Goal: Information Seeking & Learning: Check status

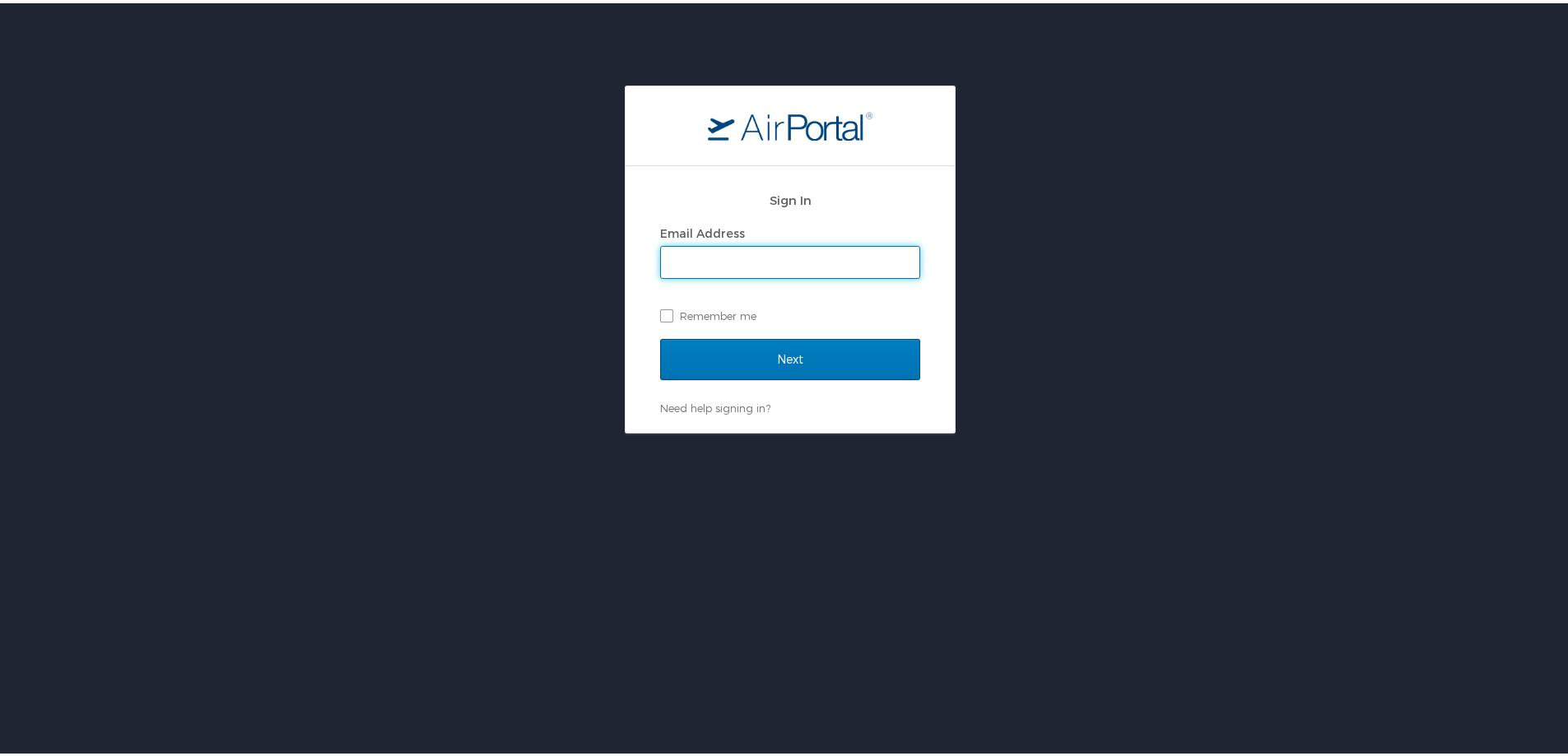
type input "rachel.stone@cbtravel.com"
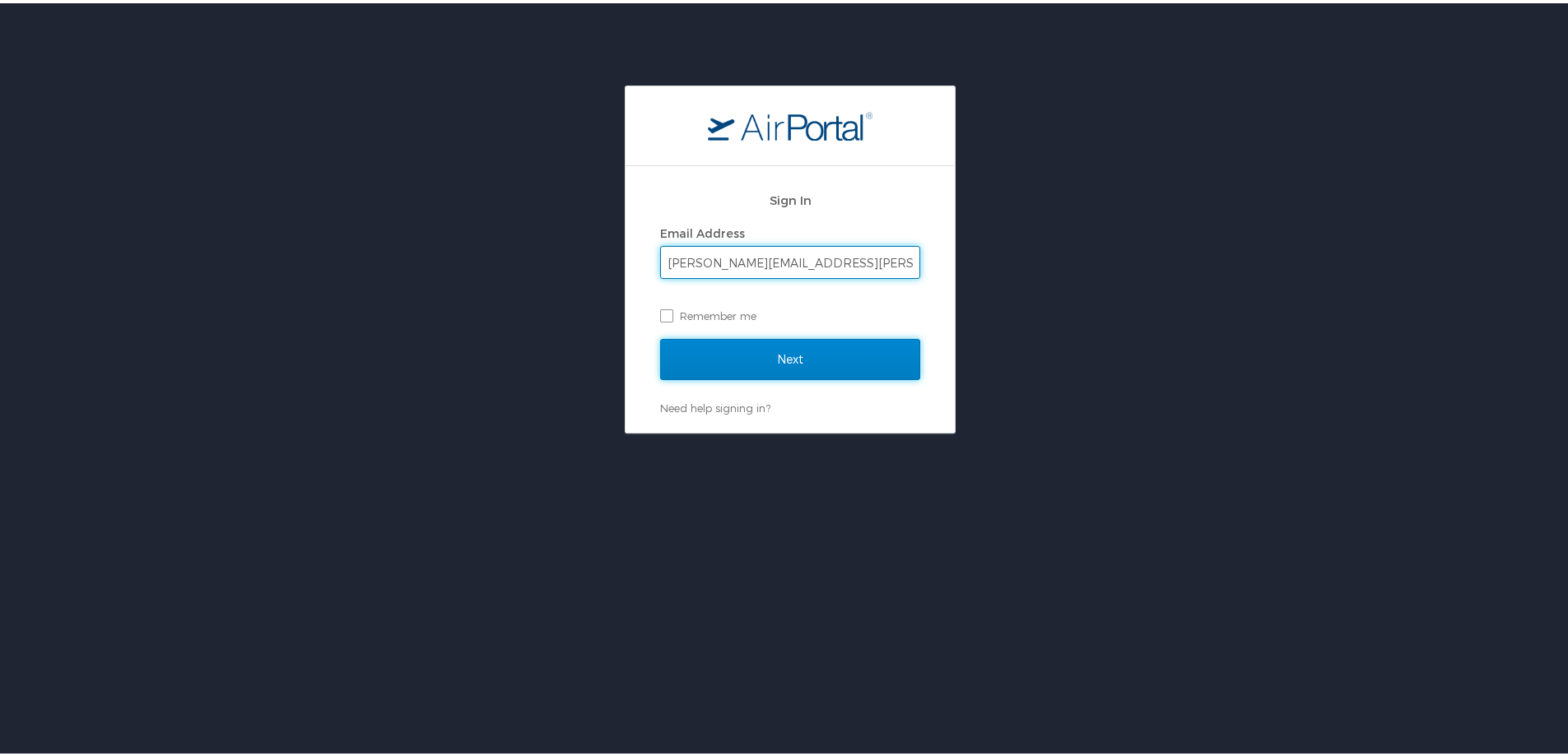
click at [779, 365] on input "Next" at bounding box center [790, 357] width 260 height 41
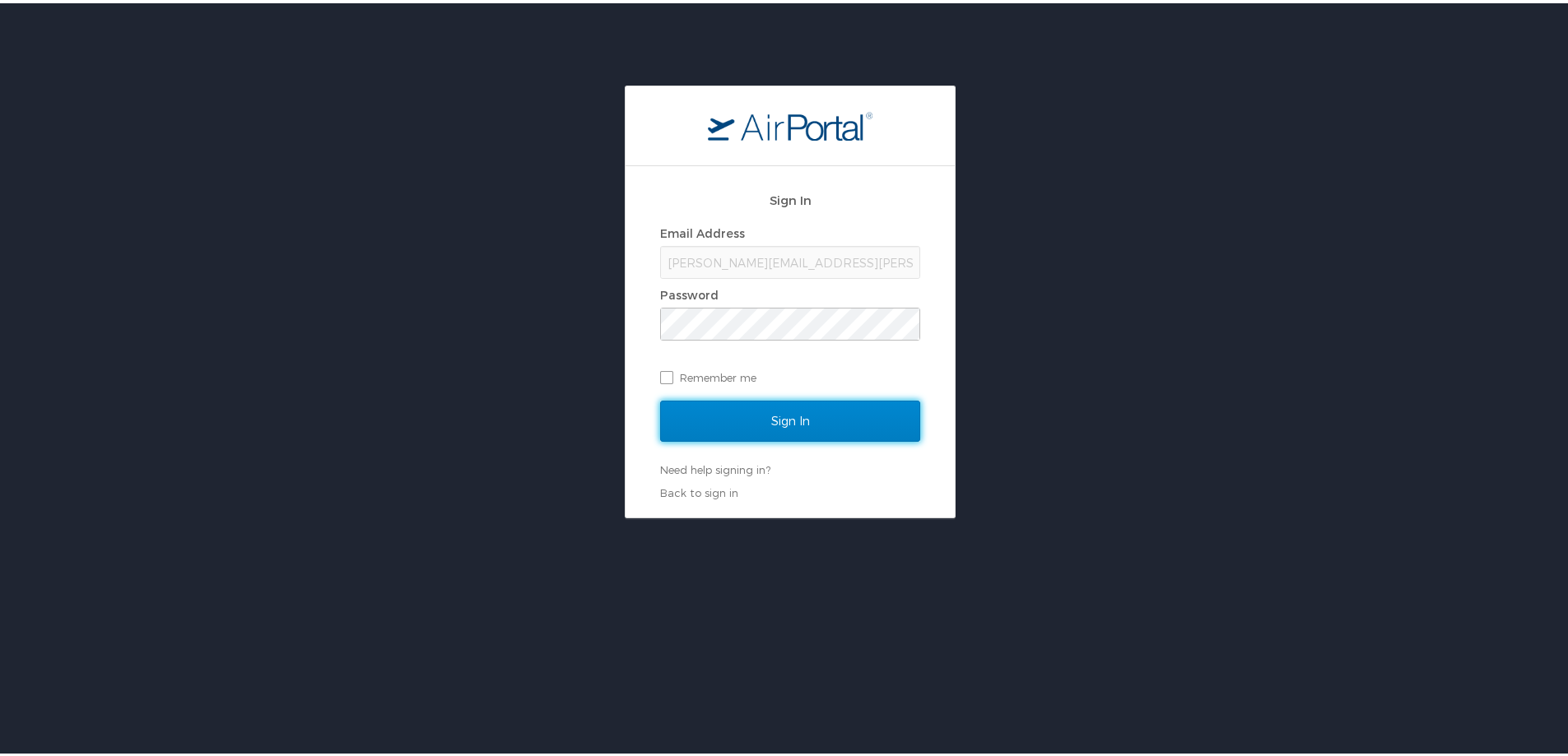
drag, startPoint x: 821, startPoint y: 414, endPoint x: 822, endPoint y: 498, distance: 84.0
click at [820, 415] on input "Sign In" at bounding box center [790, 418] width 260 height 41
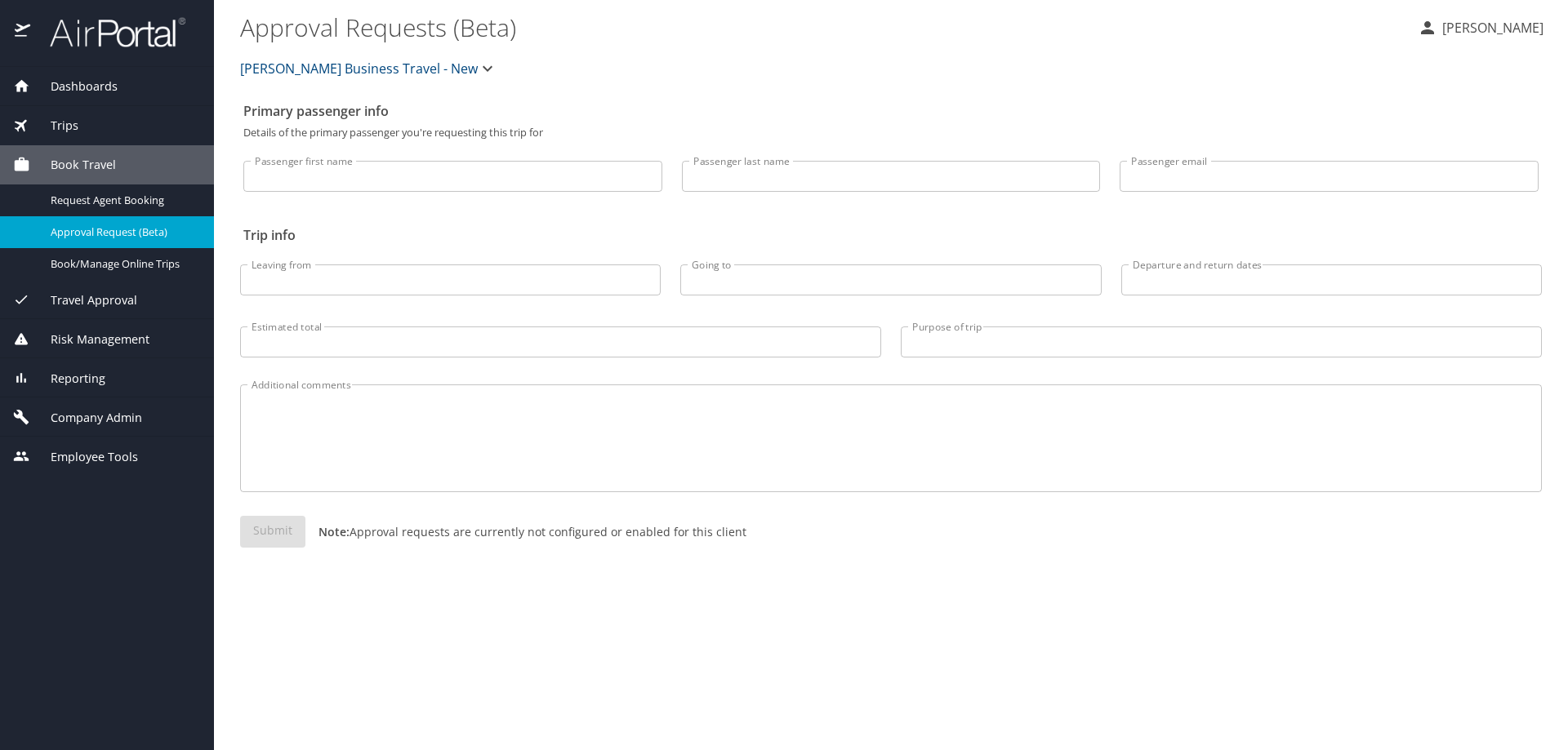
click at [81, 418] on span "Company Admin" at bounding box center [86, 417] width 112 height 18
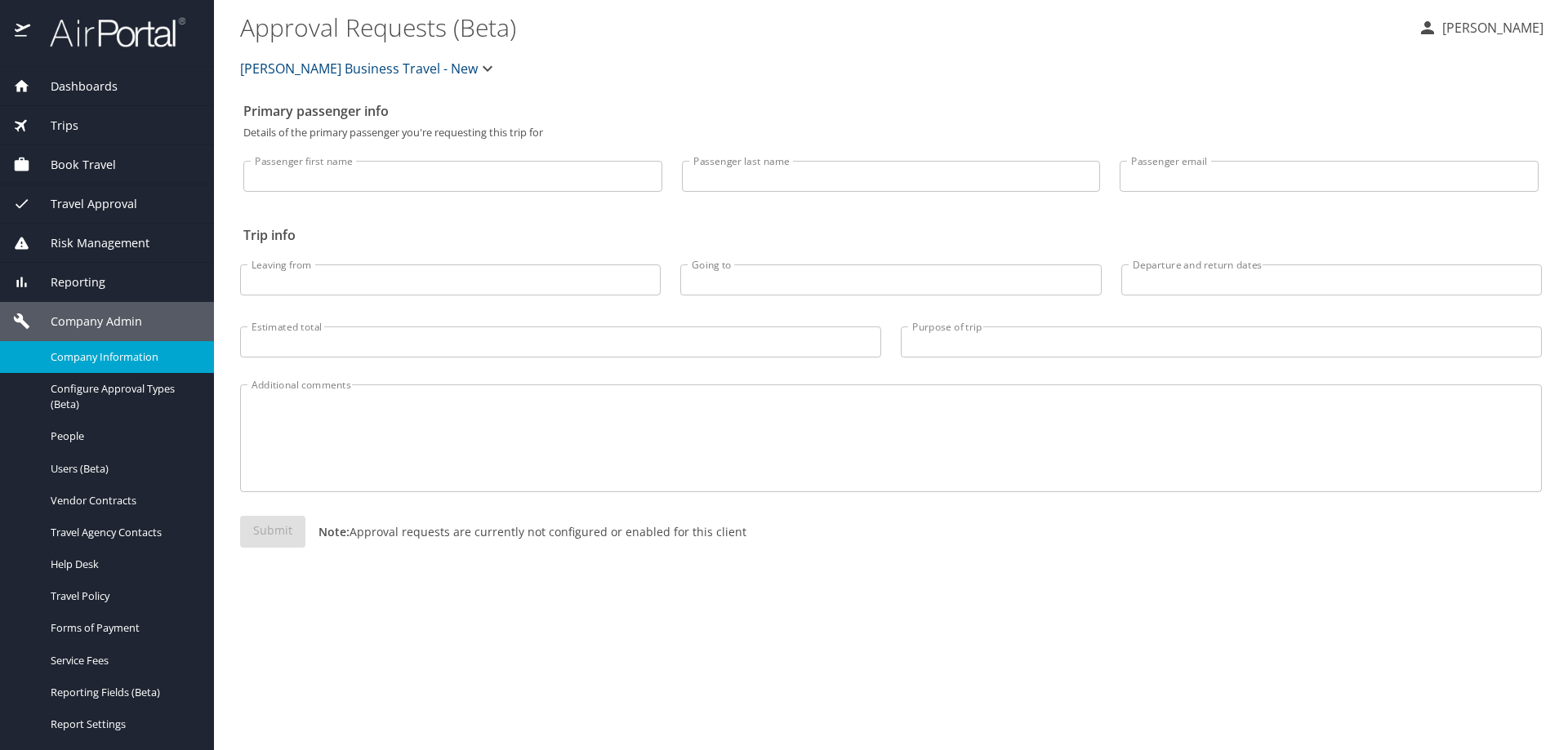
click at [101, 355] on span "Company Information" at bounding box center [123, 357] width 144 height 15
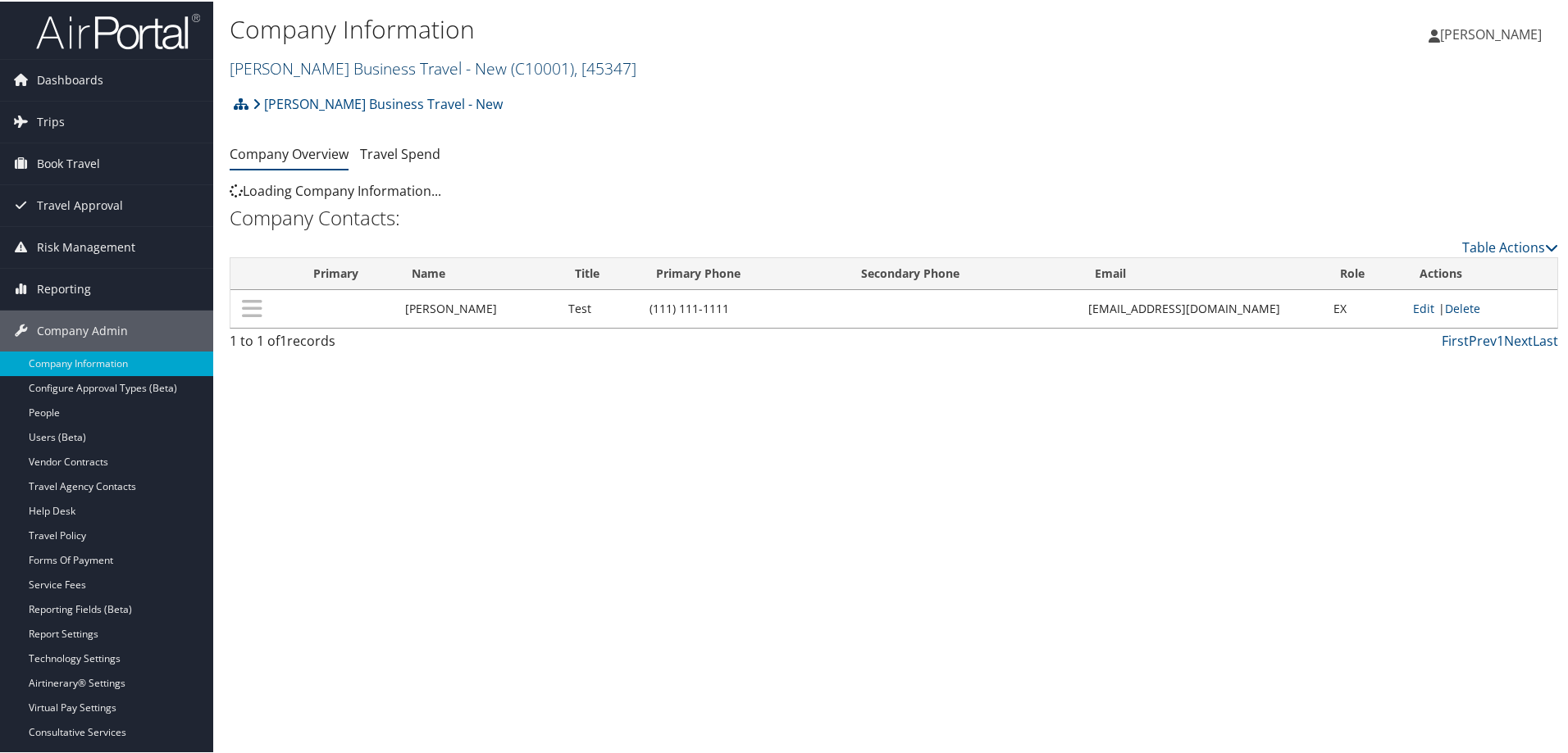
click at [355, 64] on link "Christopherson Business Travel - New ( C10001 ) , [ 45347 ]" at bounding box center [433, 67] width 406 height 22
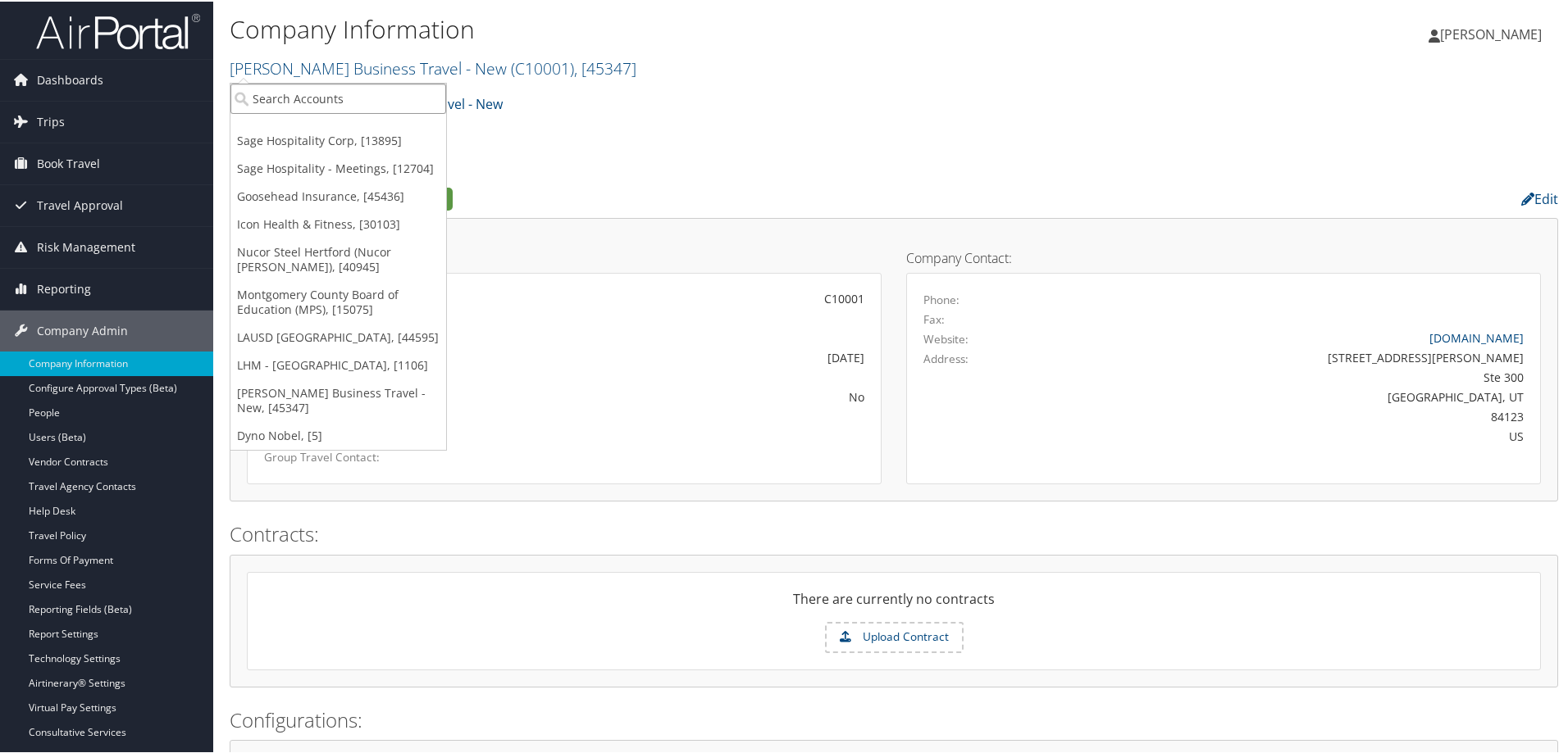
click at [321, 102] on input "search" at bounding box center [338, 96] width 216 height 30
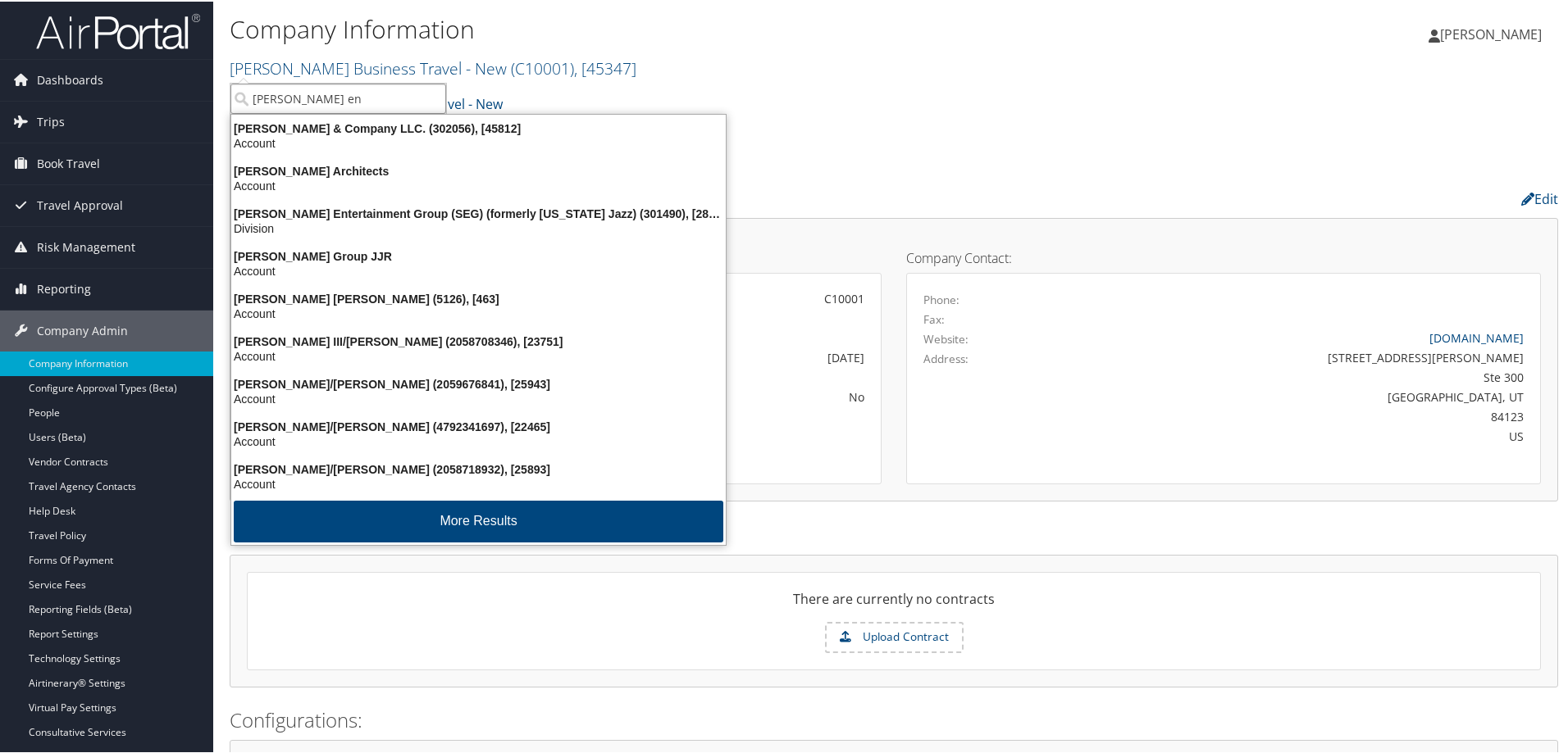
type input "smith ent"
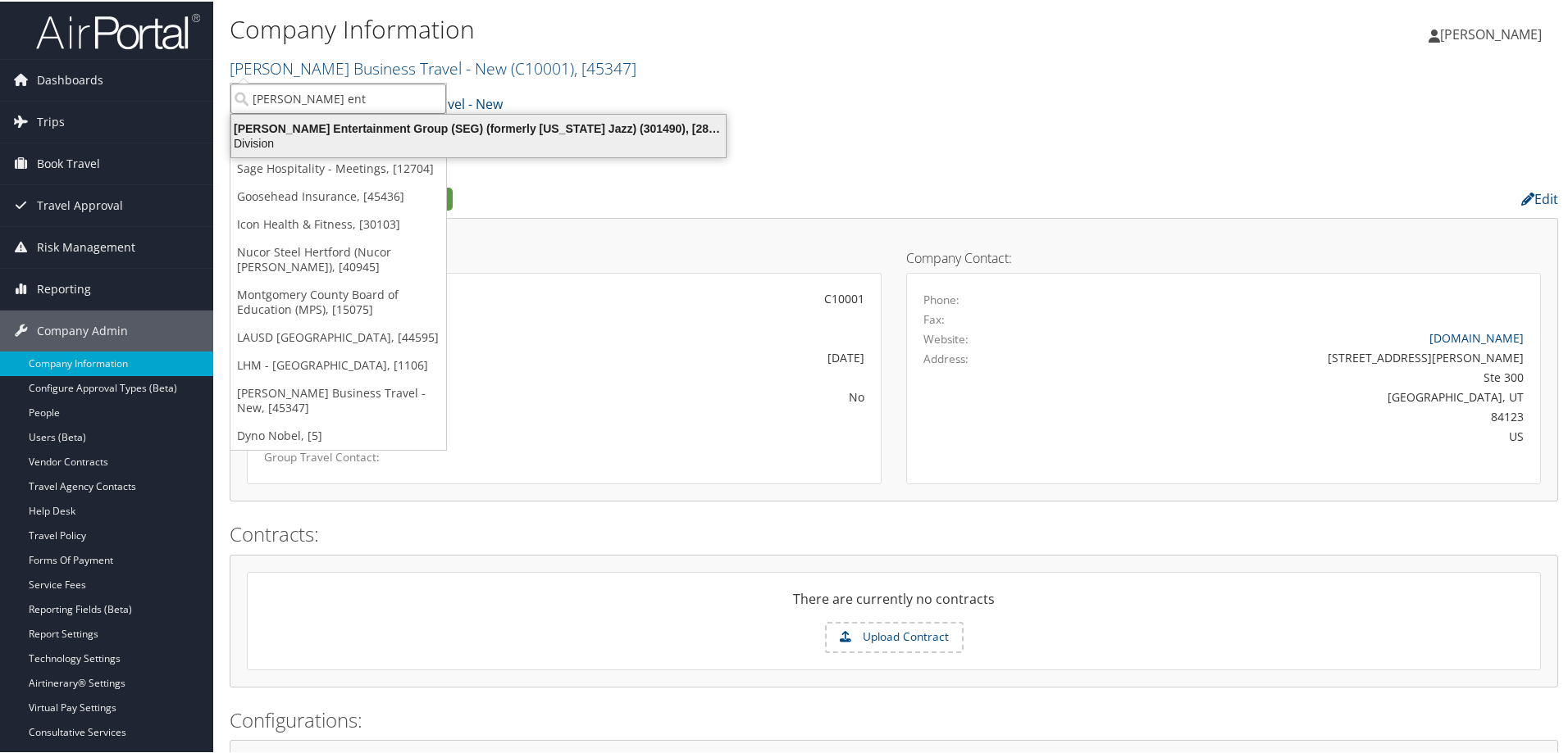
click at [316, 119] on div "Smith Entertainment Group (SEG) (formerly Utah Jazz) (301490), [28775] Division" at bounding box center [478, 134] width 490 height 38
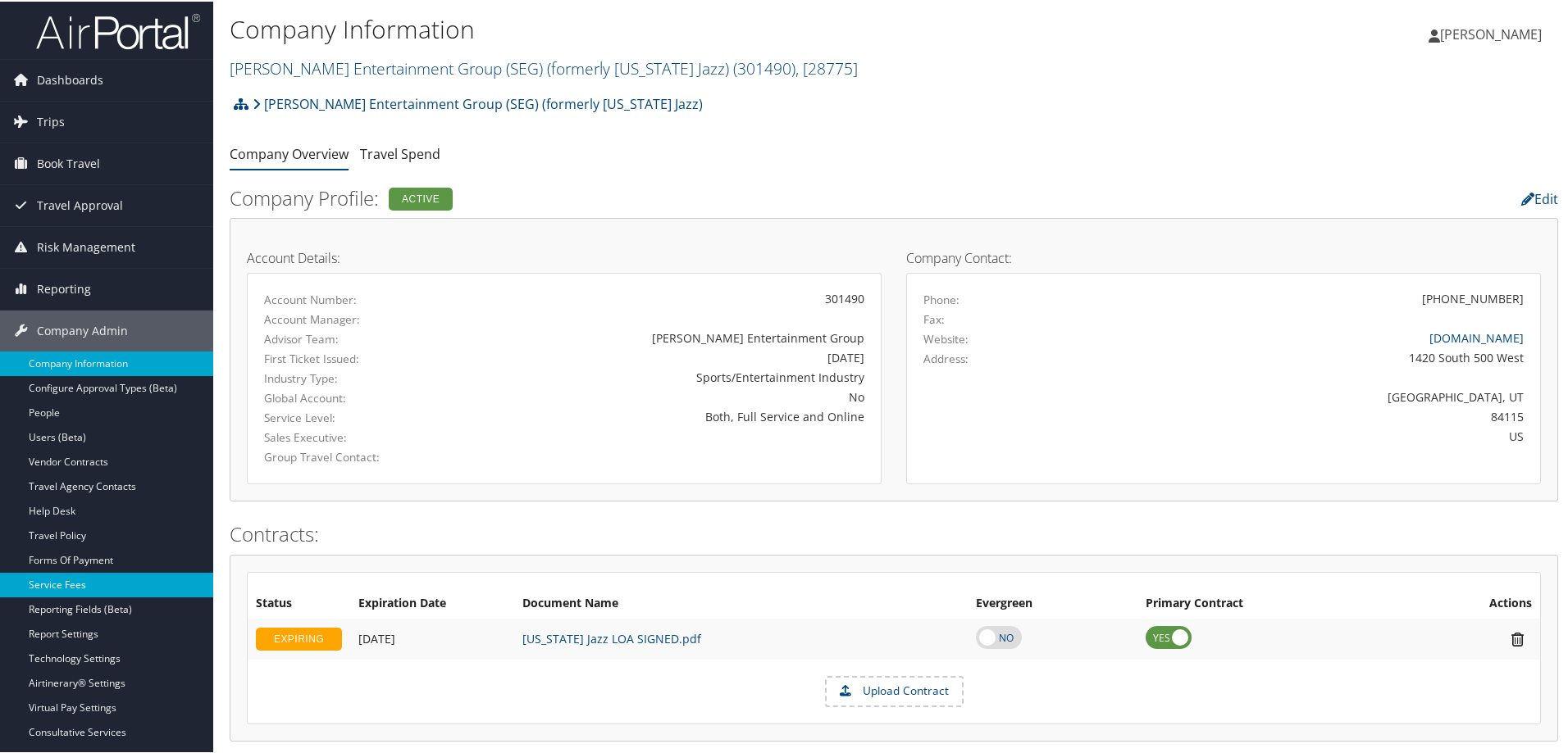
click at [45, 583] on link "Service Fees" at bounding box center [107, 583] width 214 height 25
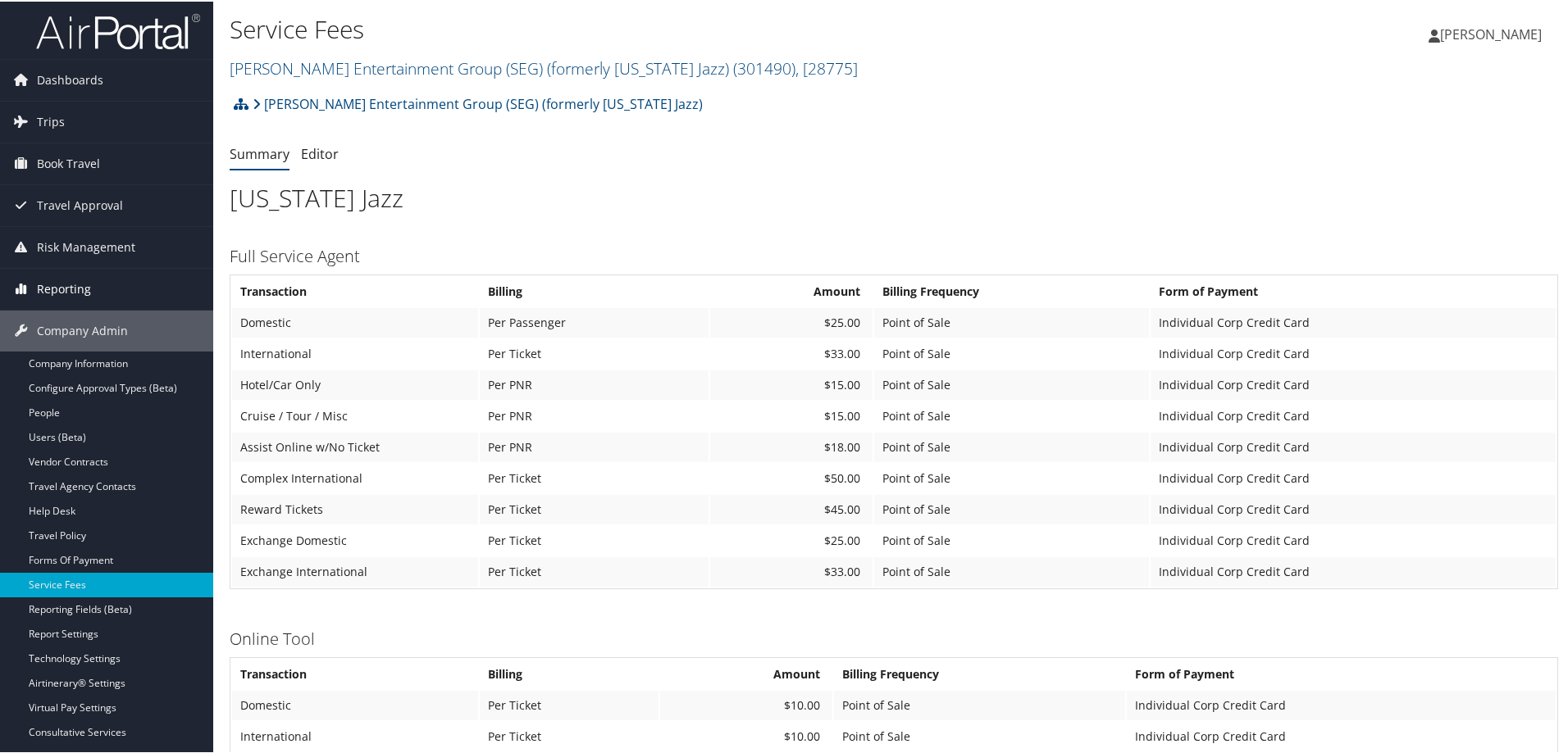
click at [74, 296] on span "Reporting" at bounding box center [64, 288] width 54 height 41
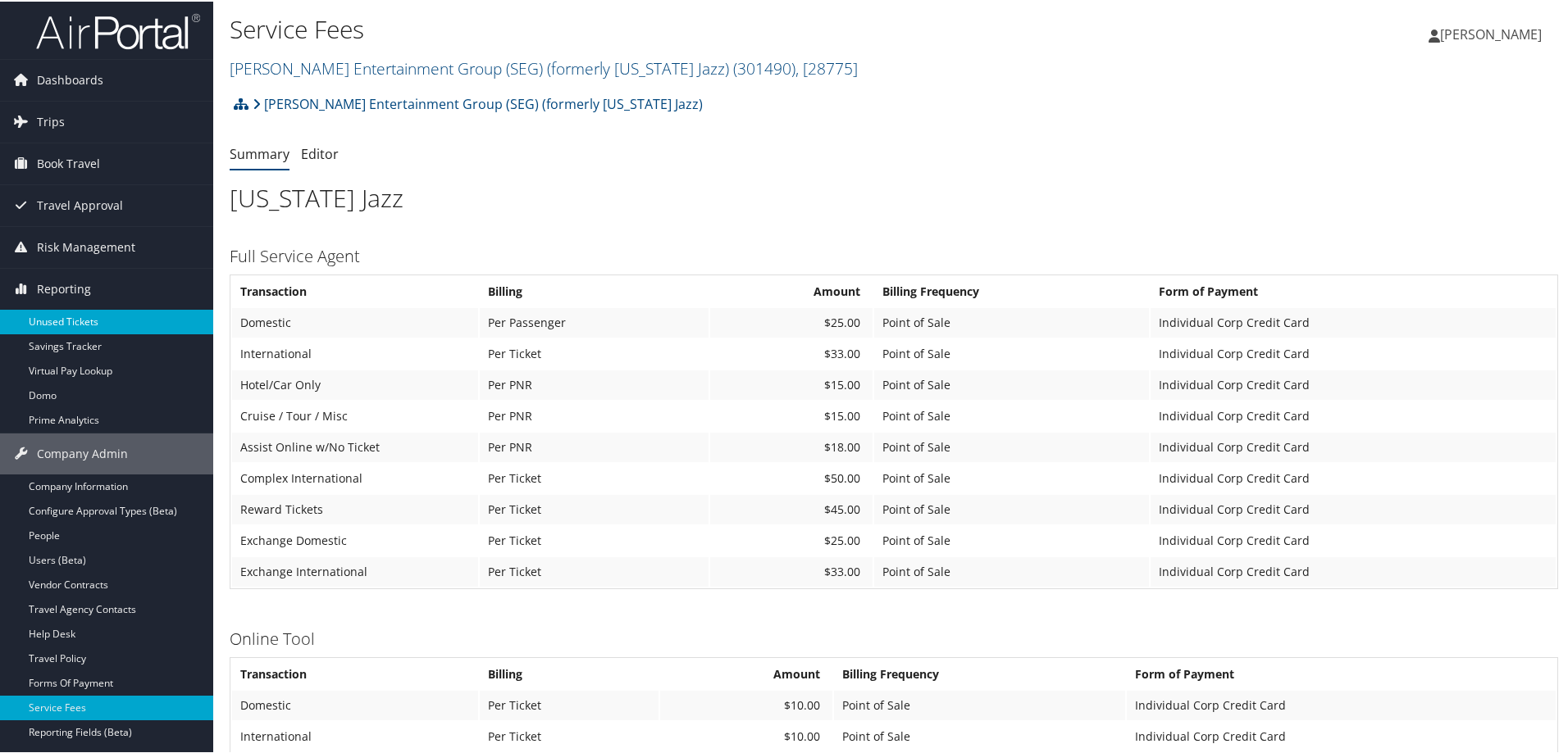
click at [71, 315] on link "Unused Tickets" at bounding box center [107, 320] width 214 height 25
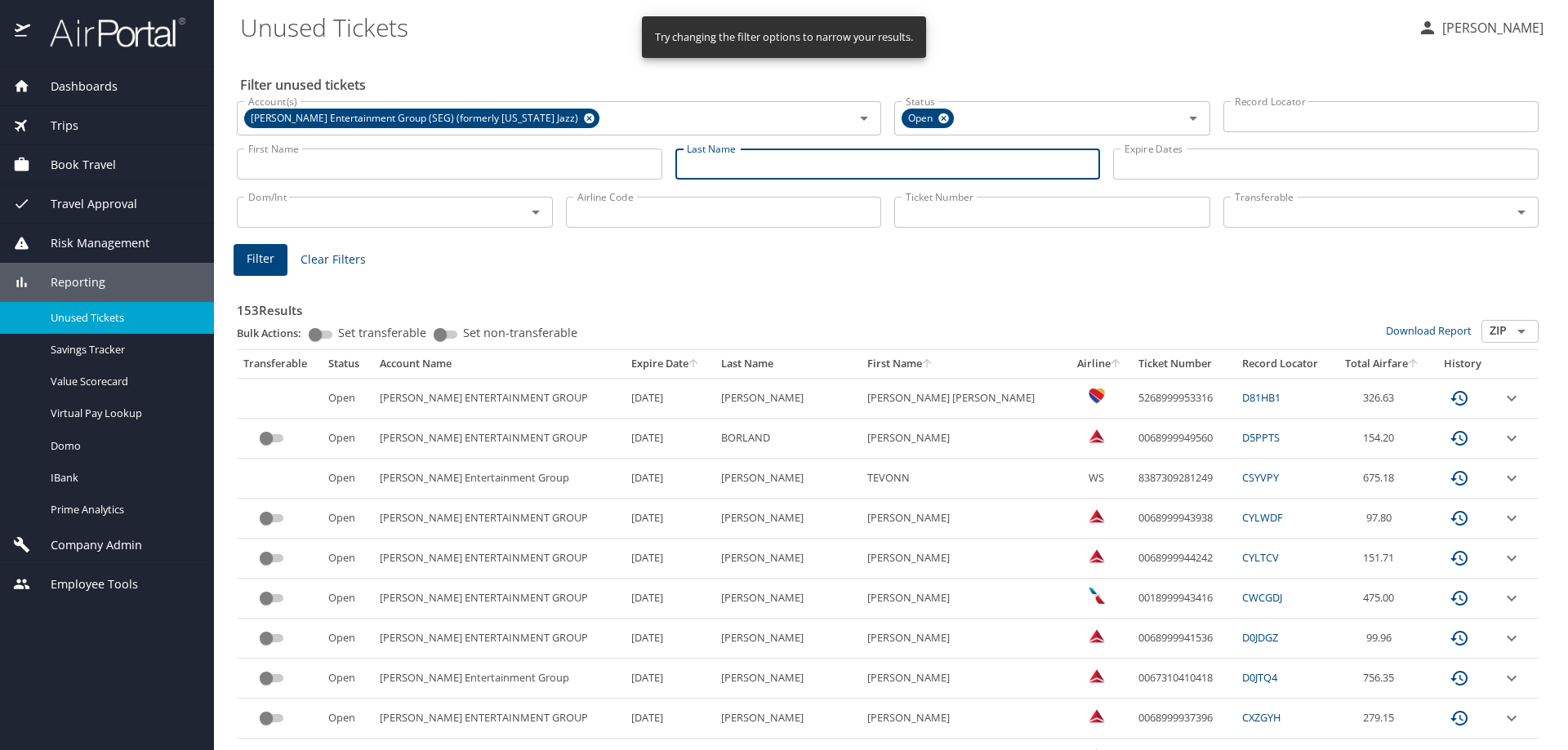
click at [752, 159] on input "Last Name" at bounding box center [888, 164] width 425 height 31
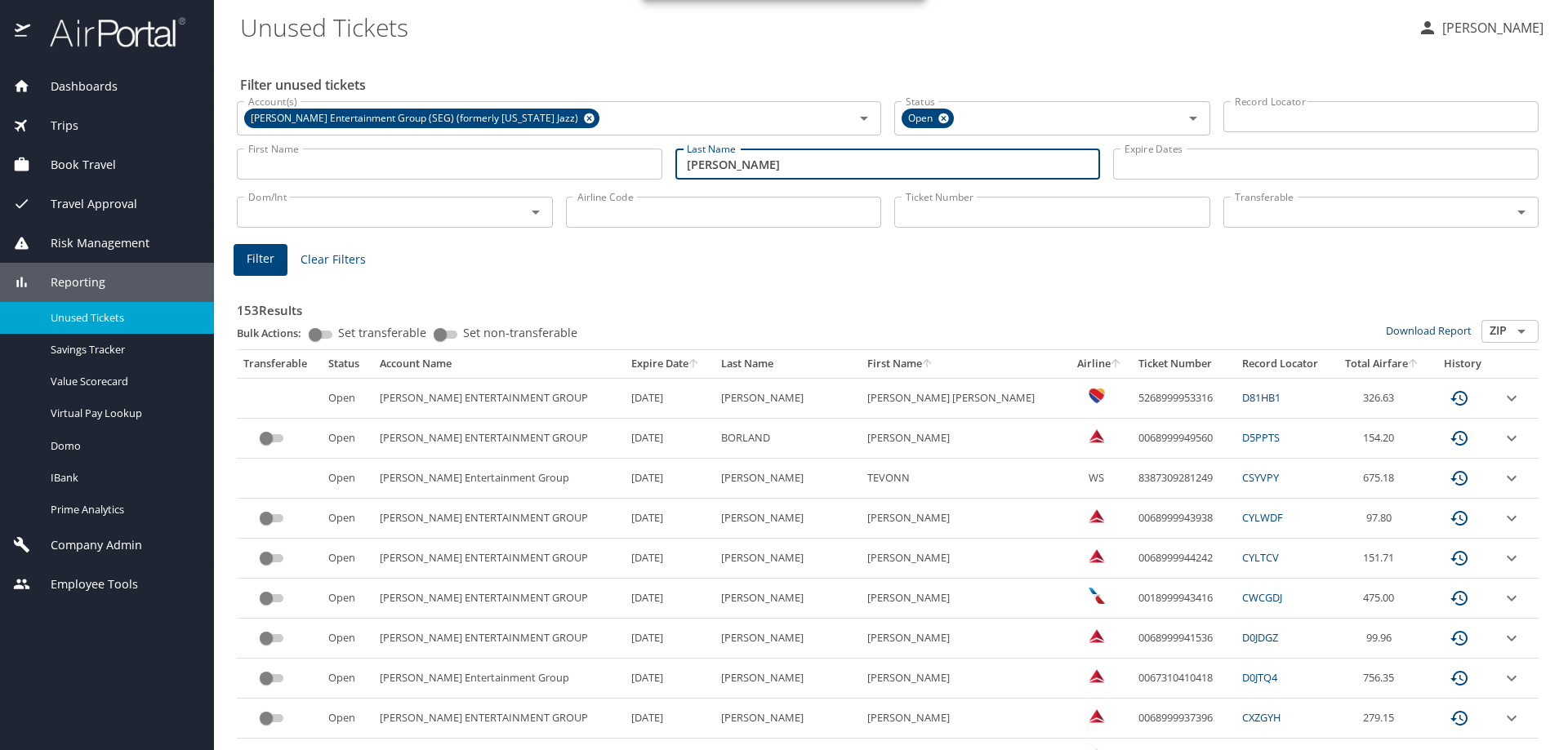
type input "porter"
click at [267, 261] on span "Filter" at bounding box center [261, 260] width 27 height 21
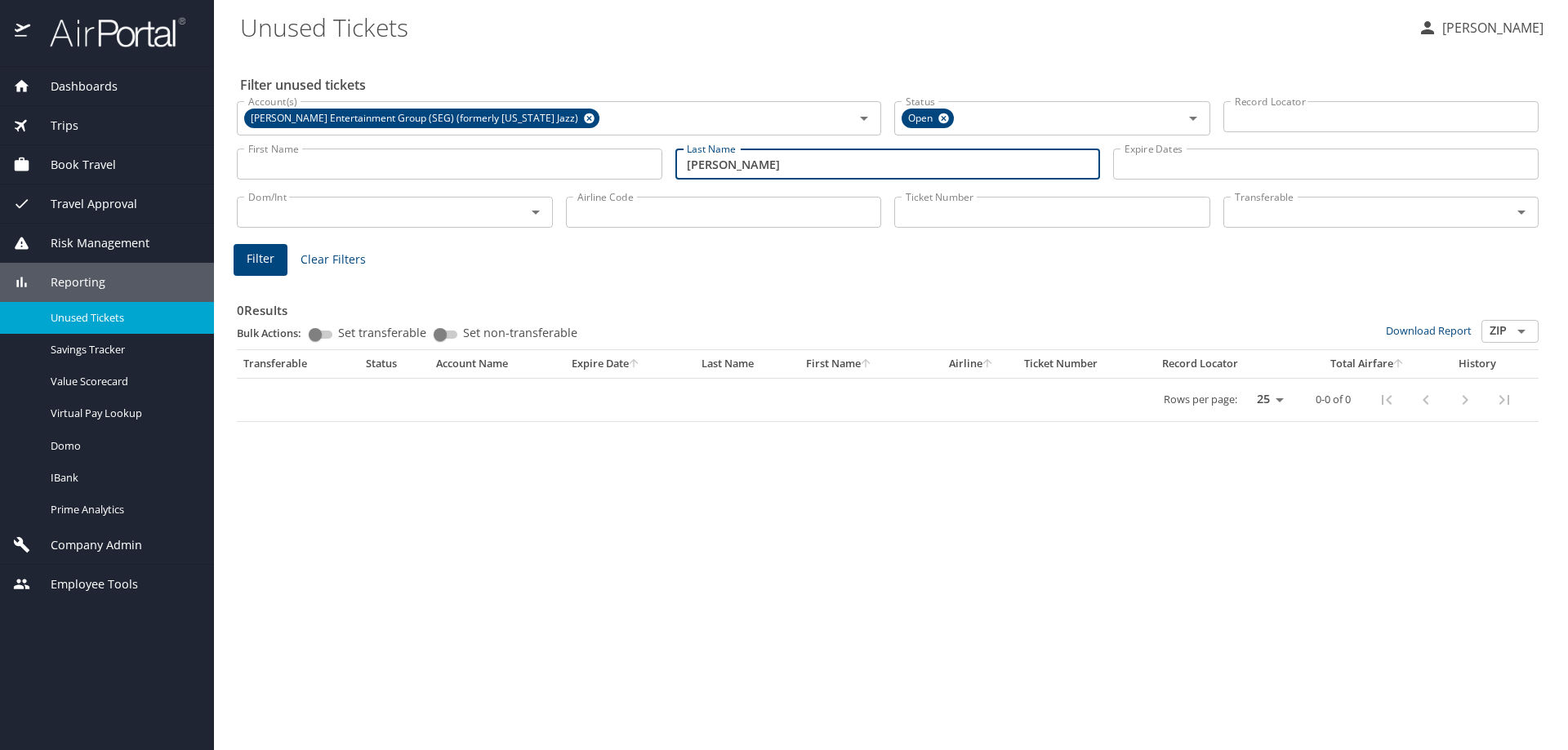
drag, startPoint x: 735, startPoint y: 159, endPoint x: 675, endPoint y: 165, distance: 60.3
click at [676, 164] on input "porter" at bounding box center [888, 164] width 425 height 31
type input "potter"
click at [265, 265] on span "Filter" at bounding box center [261, 260] width 27 height 21
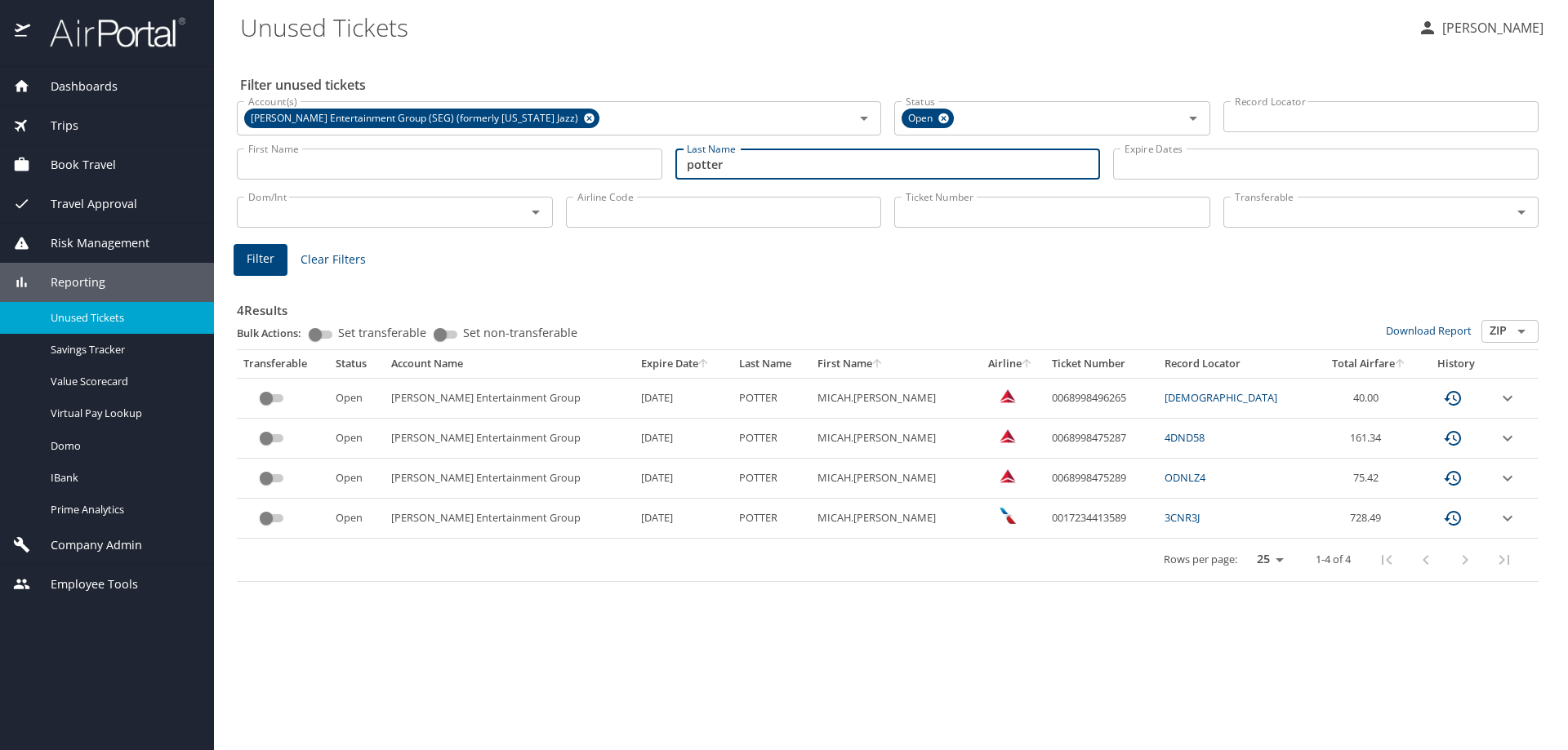
drag, startPoint x: 747, startPoint y: 160, endPoint x: 592, endPoint y: 168, distance: 155.2
click at [592, 168] on div "First Name First Name Last Name potter Last Name Expire Dates Expire Dates" at bounding box center [888, 165] width 1315 height 58
type input "Oscar"
click at [283, 255] on button "Filter" at bounding box center [260, 260] width 54 height 32
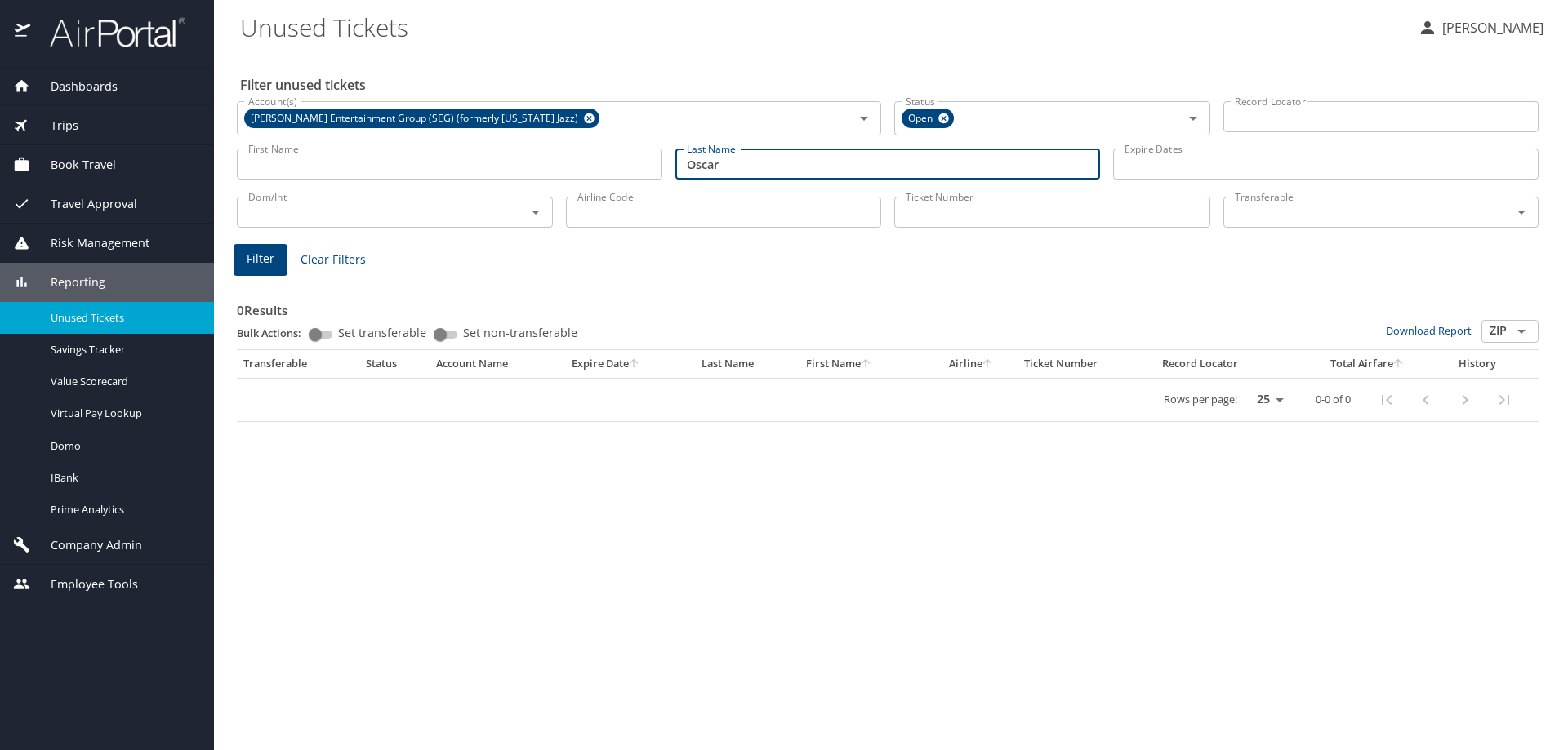
drag, startPoint x: 719, startPoint y: 154, endPoint x: 582, endPoint y: 144, distance: 137.4
click at [582, 142] on div "First Name First Name Last Name Oscar Last Name Expire Dates Expire Dates" at bounding box center [888, 165] width 1315 height 58
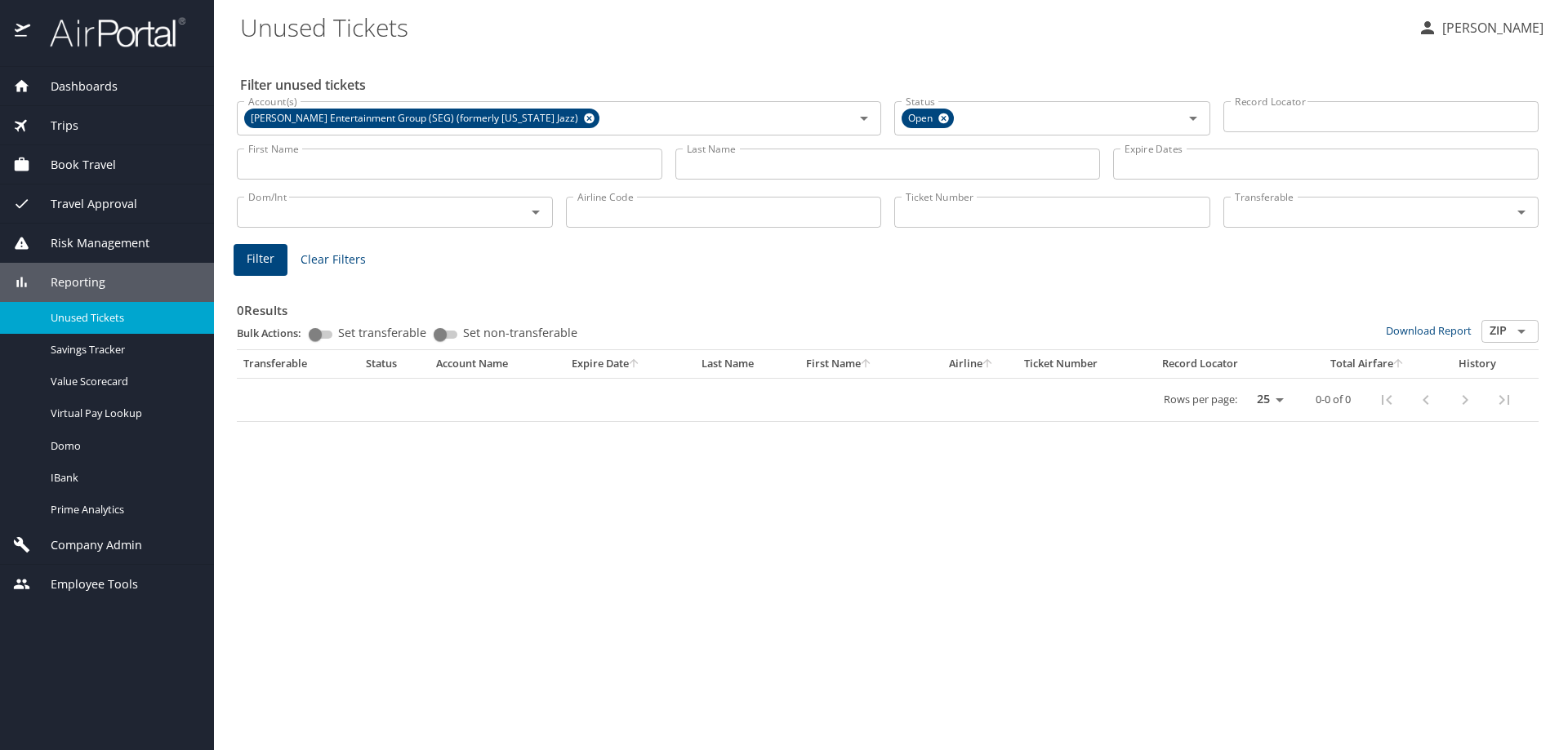
click at [291, 168] on input "First Name" at bounding box center [449, 164] width 425 height 31
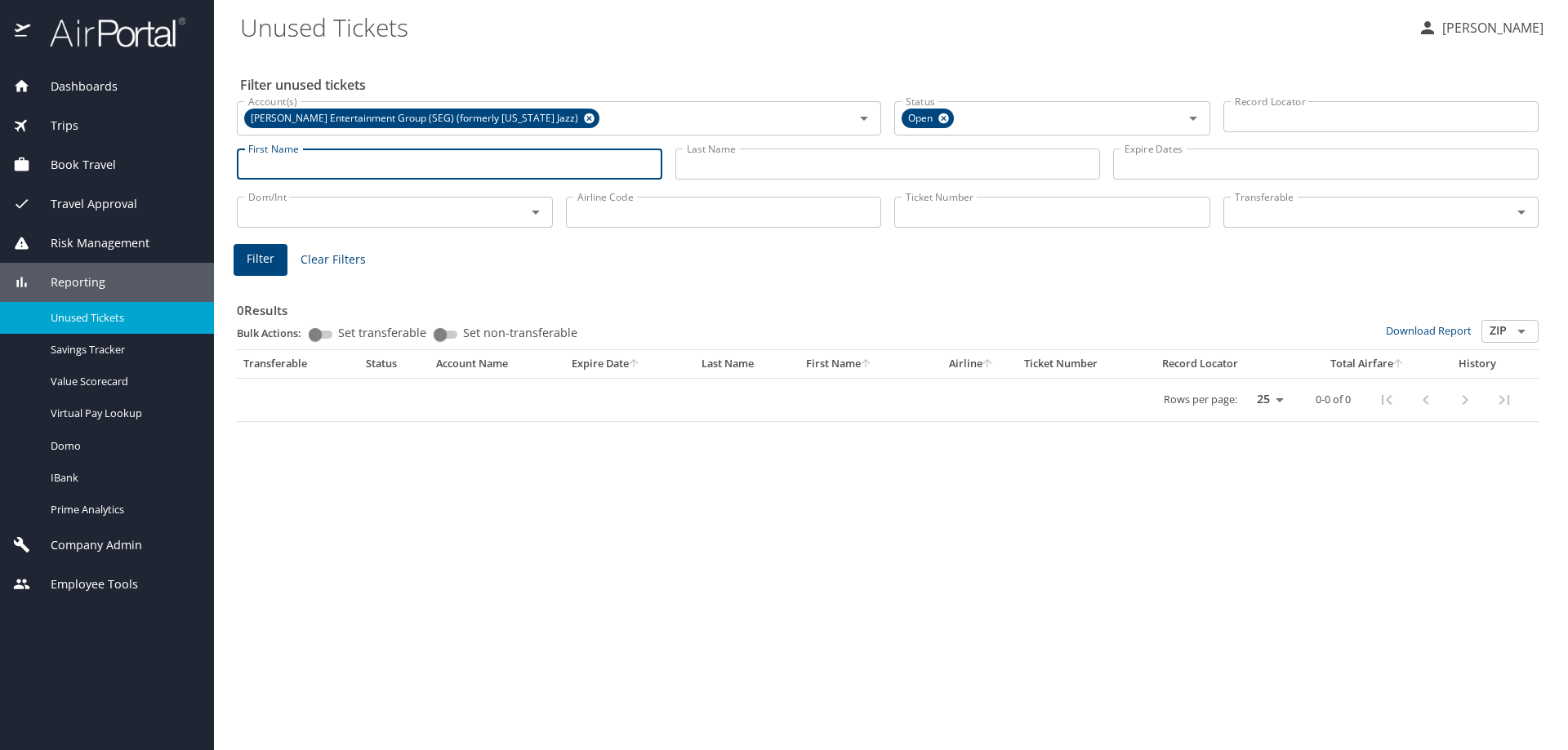
paste input "Tshiebwe"
type input "Tshiebwe"
click at [255, 256] on span "Filter" at bounding box center [261, 260] width 27 height 21
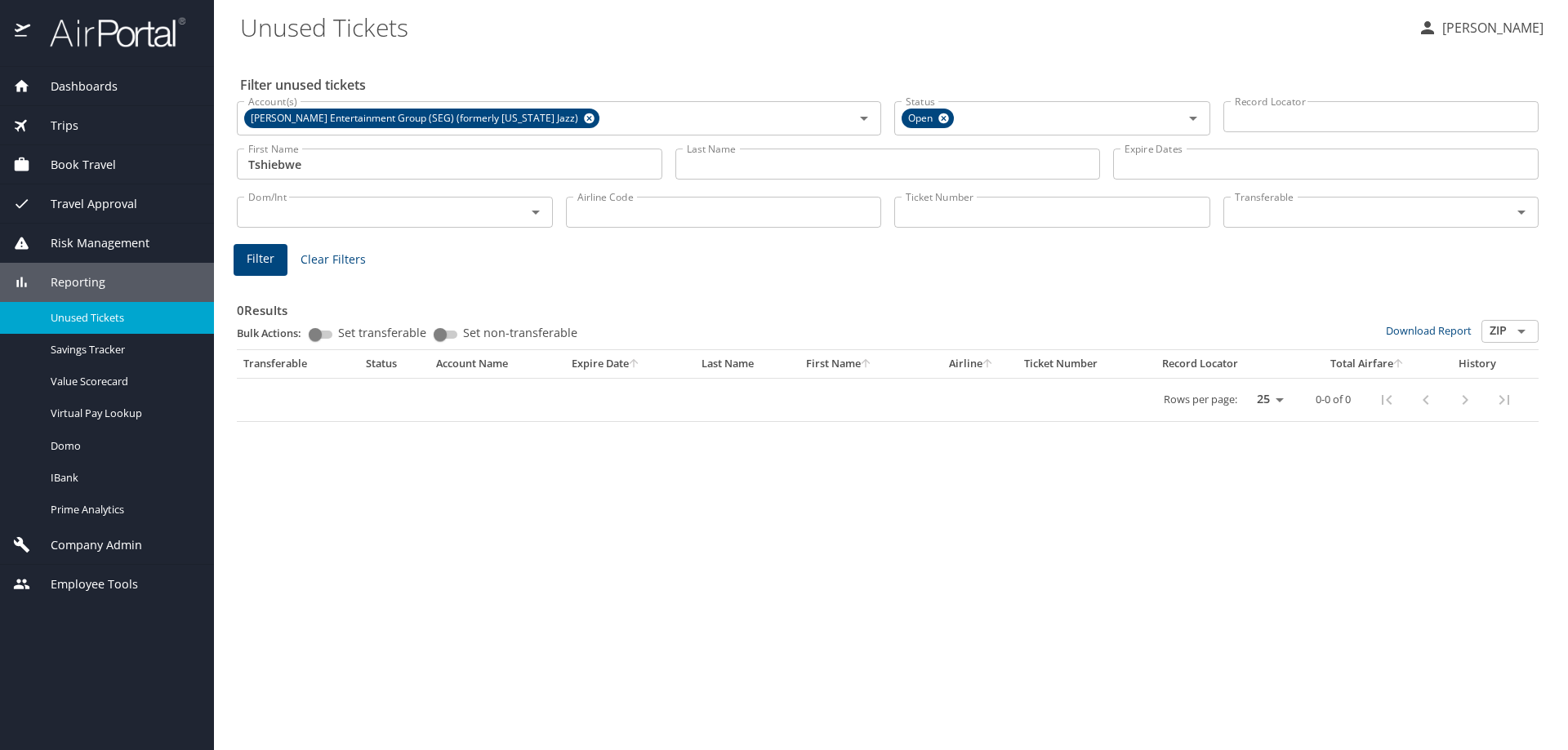
click at [455, 181] on div "First Name Tshiebwe First Name" at bounding box center [449, 163] width 425 height 41
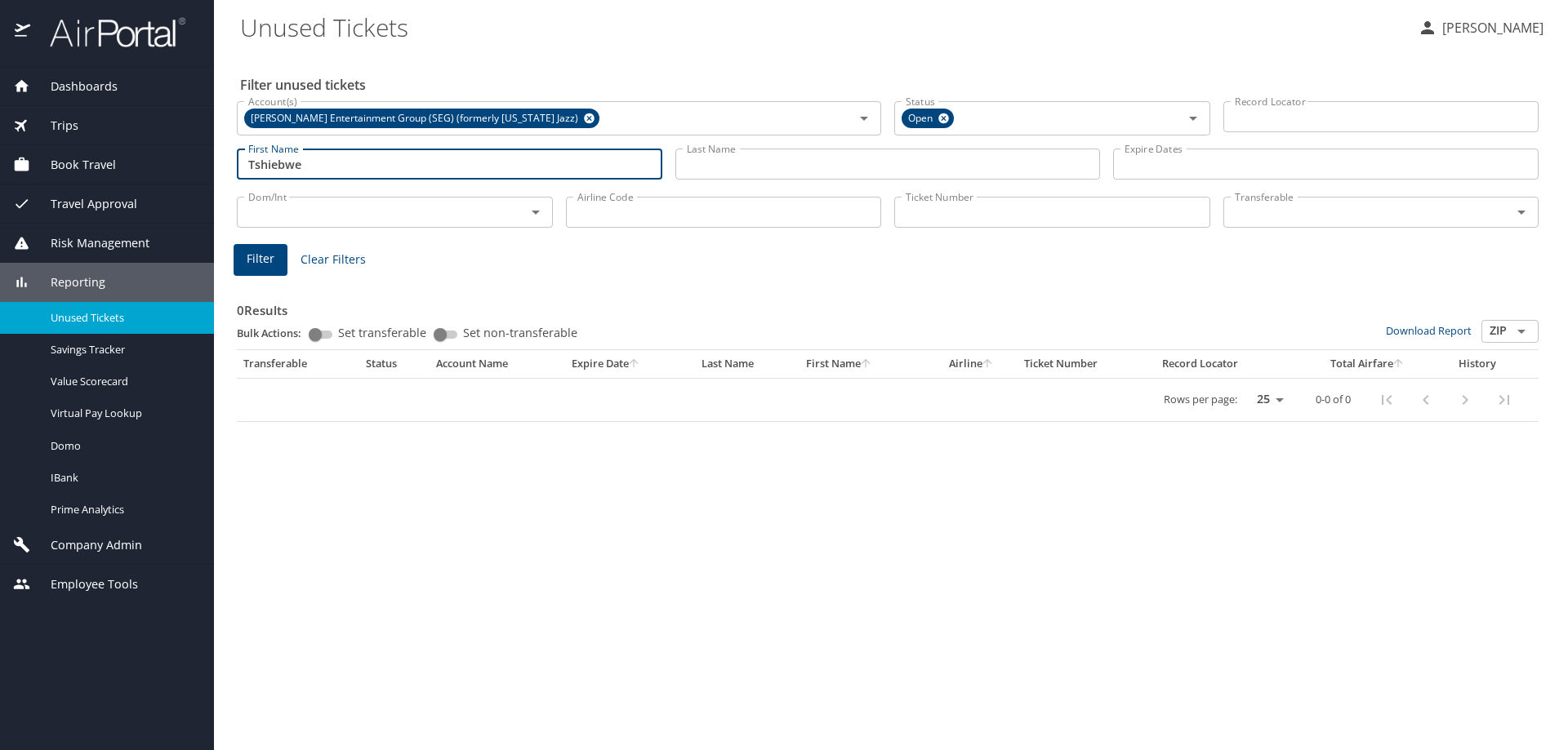
drag, startPoint x: 445, startPoint y: 168, endPoint x: 169, endPoint y: 155, distance: 276.3
click at [169, 153] on div "Dashboards AirPortal 360™ Manager AirPortal 360™ Agent My Travel Dashboard Trip…" at bounding box center [784, 375] width 1568 height 750
click at [768, 164] on input "Last Name" at bounding box center [888, 164] width 425 height 31
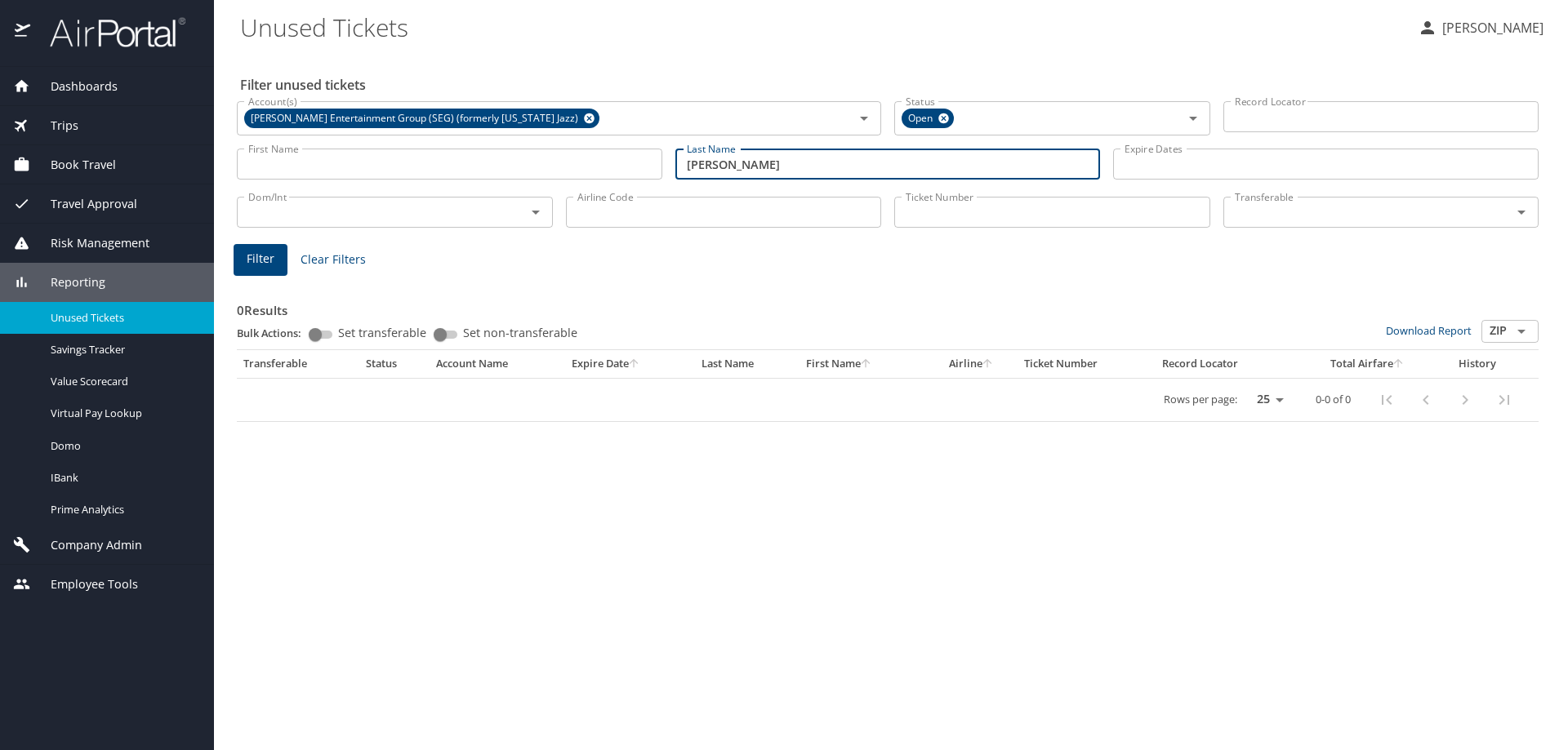
type input "harkless"
click at [262, 262] on span "Filter" at bounding box center [261, 260] width 27 height 21
